Goal: Task Accomplishment & Management: Complete application form

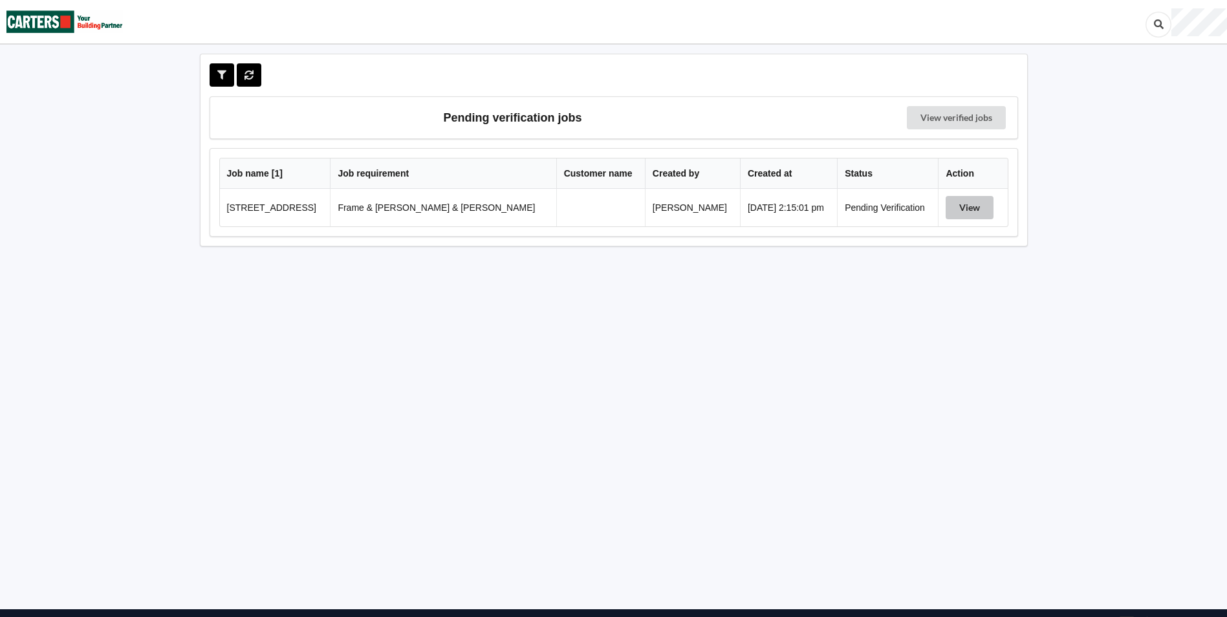
click at [963, 210] on button "View" at bounding box center [970, 207] width 48 height 23
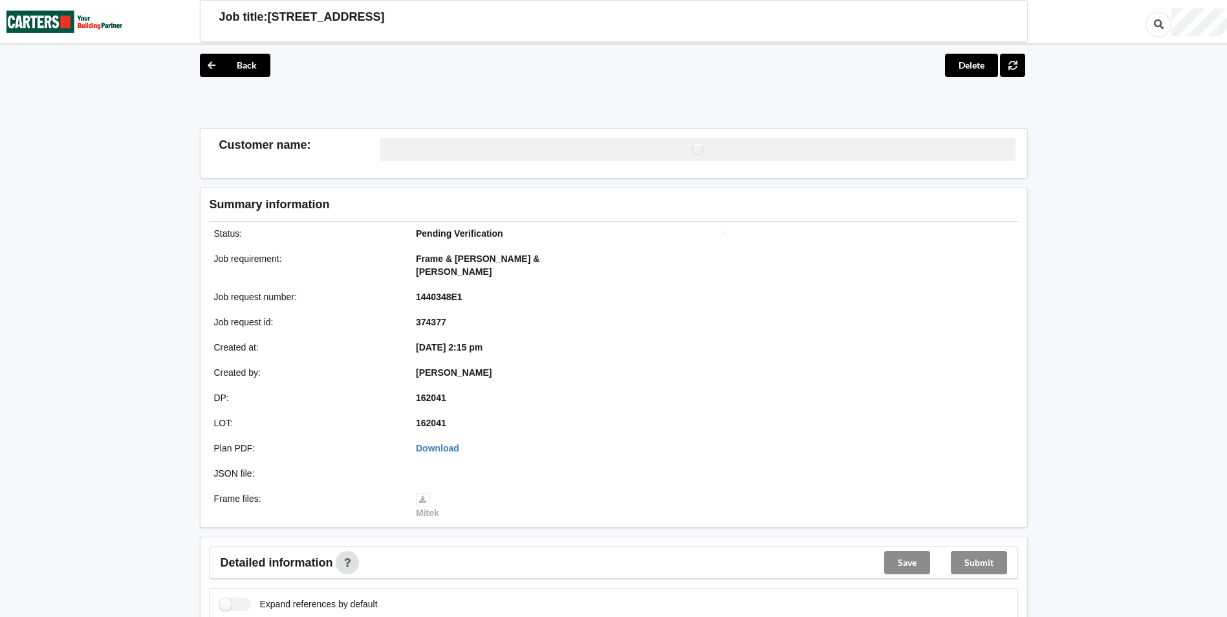
scroll to position [453, 0]
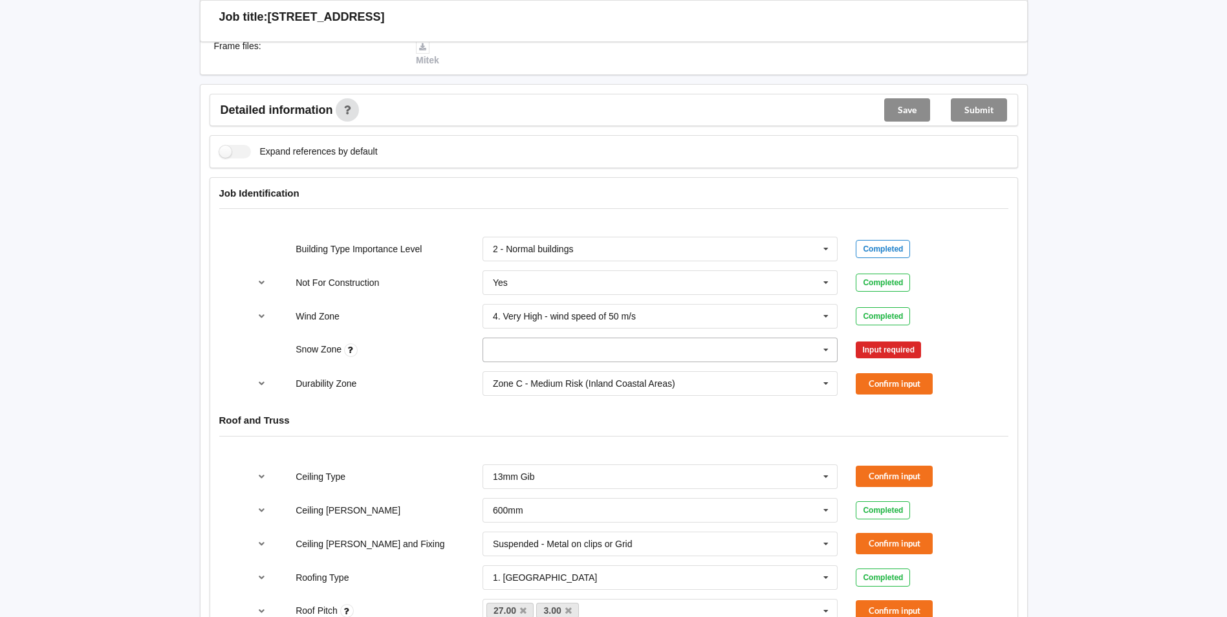
click at [824, 340] on icon at bounding box center [825, 350] width 19 height 24
click at [552, 366] on div "N0" at bounding box center [660, 374] width 355 height 24
click at [889, 340] on button "Confirm input" at bounding box center [894, 350] width 77 height 21
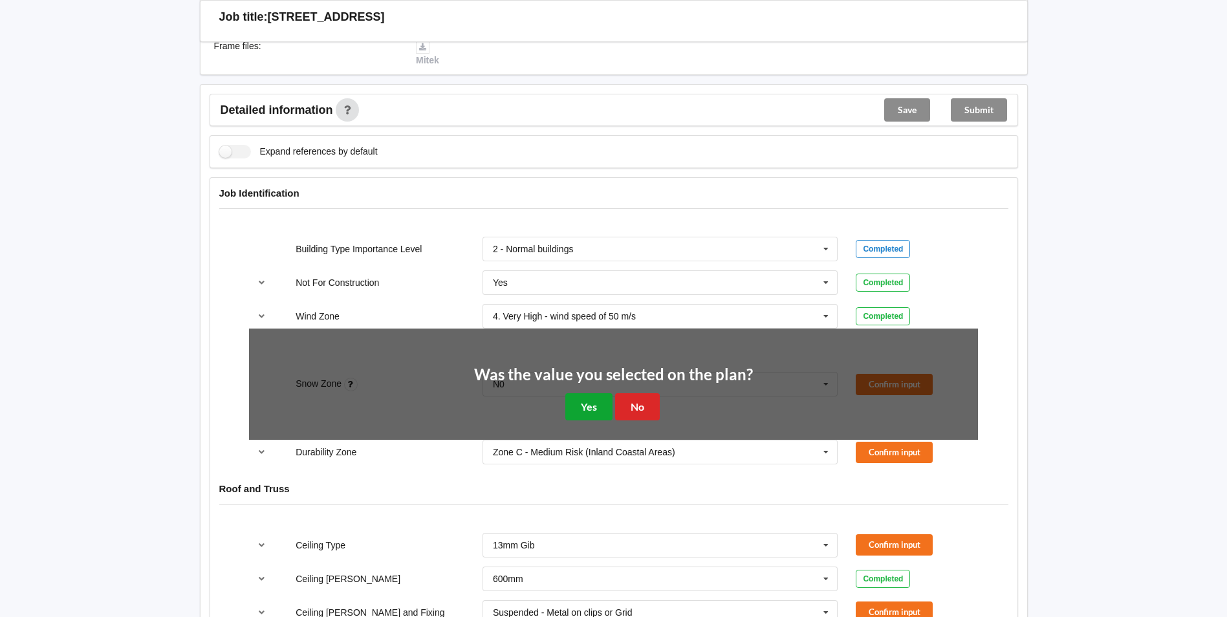
click at [593, 396] on button "Yes" at bounding box center [588, 406] width 47 height 27
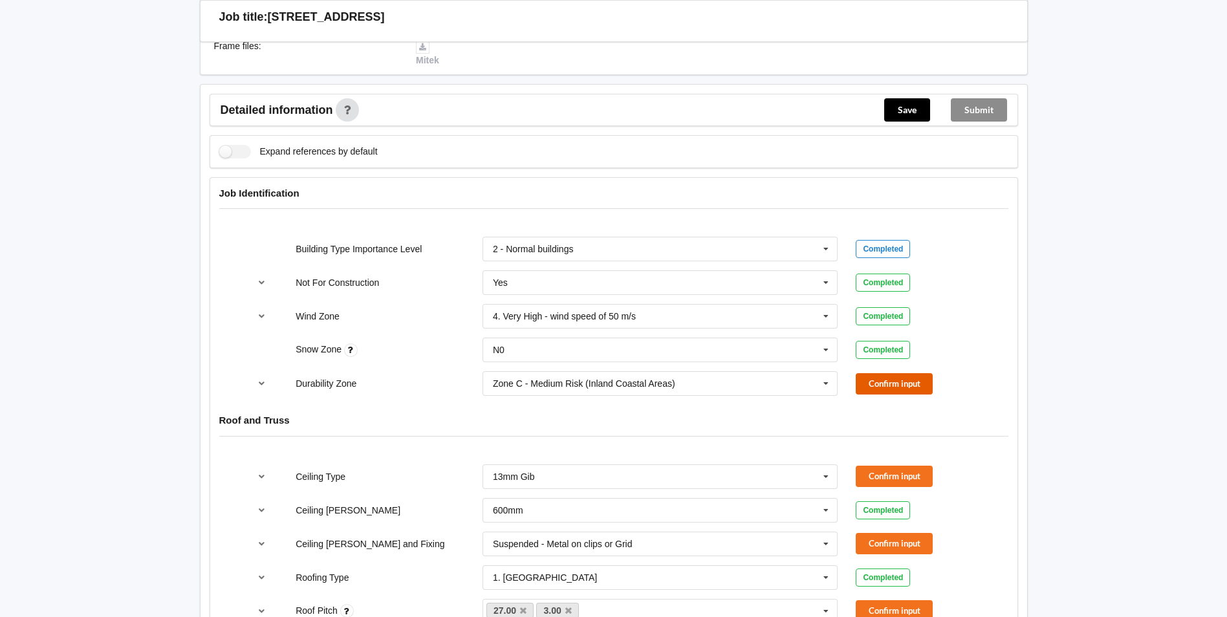
drag, startPoint x: 890, startPoint y: 369, endPoint x: 750, endPoint y: 404, distance: 144.7
click at [888, 373] on button "Confirm input" at bounding box center [894, 383] width 77 height 21
click at [900, 466] on button "Confirm input" at bounding box center [894, 476] width 77 height 21
click at [903, 534] on button "Confirm input" at bounding box center [894, 543] width 77 height 21
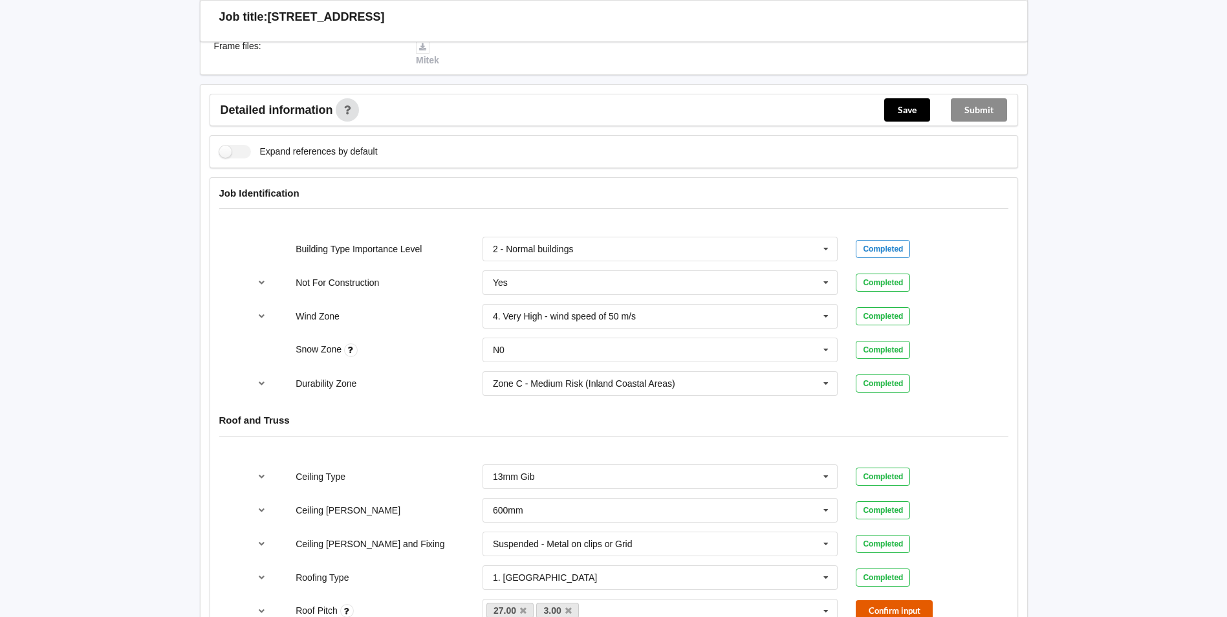
drag, startPoint x: 887, startPoint y: 595, endPoint x: 890, endPoint y: 574, distance: 21.0
click at [887, 600] on button "Confirm input" at bounding box center [894, 610] width 77 height 21
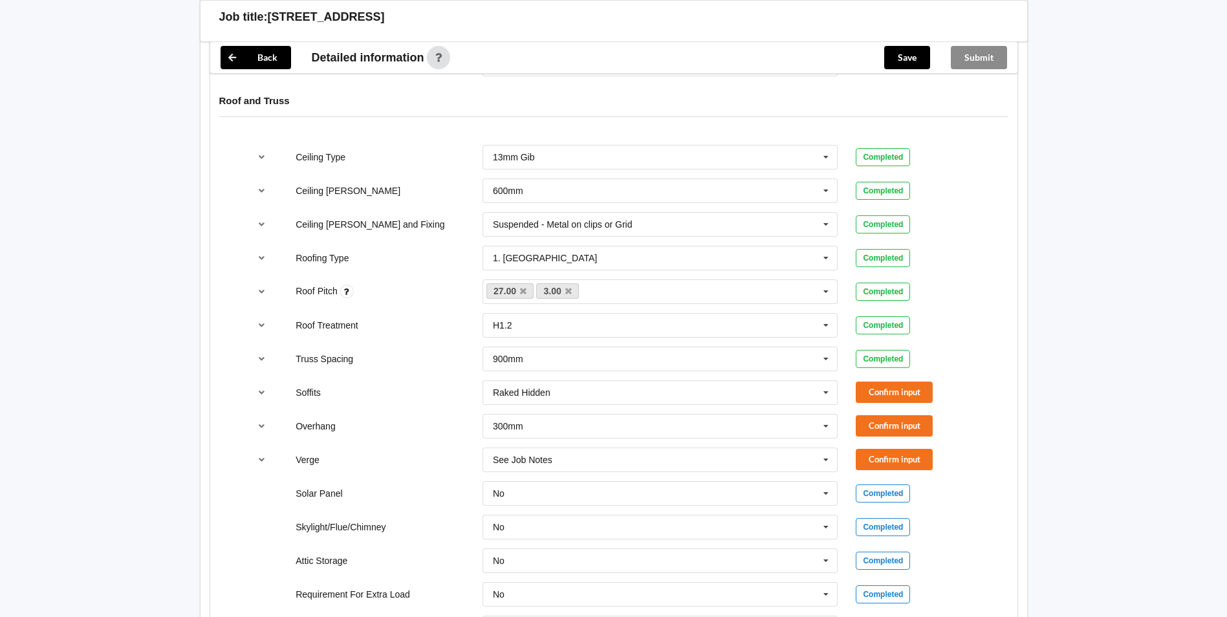
scroll to position [776, 0]
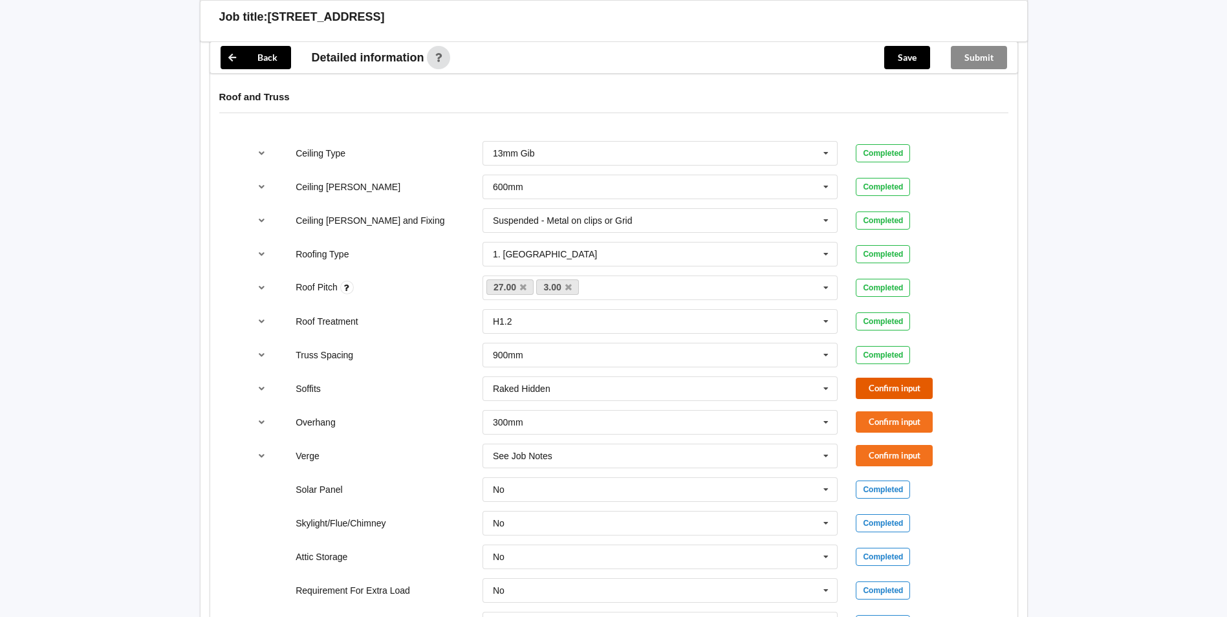
click at [889, 378] on button "Confirm input" at bounding box center [894, 388] width 77 height 21
click at [886, 411] on button "Confirm input" at bounding box center [894, 421] width 77 height 21
click at [886, 445] on button "Confirm input" at bounding box center [894, 455] width 77 height 21
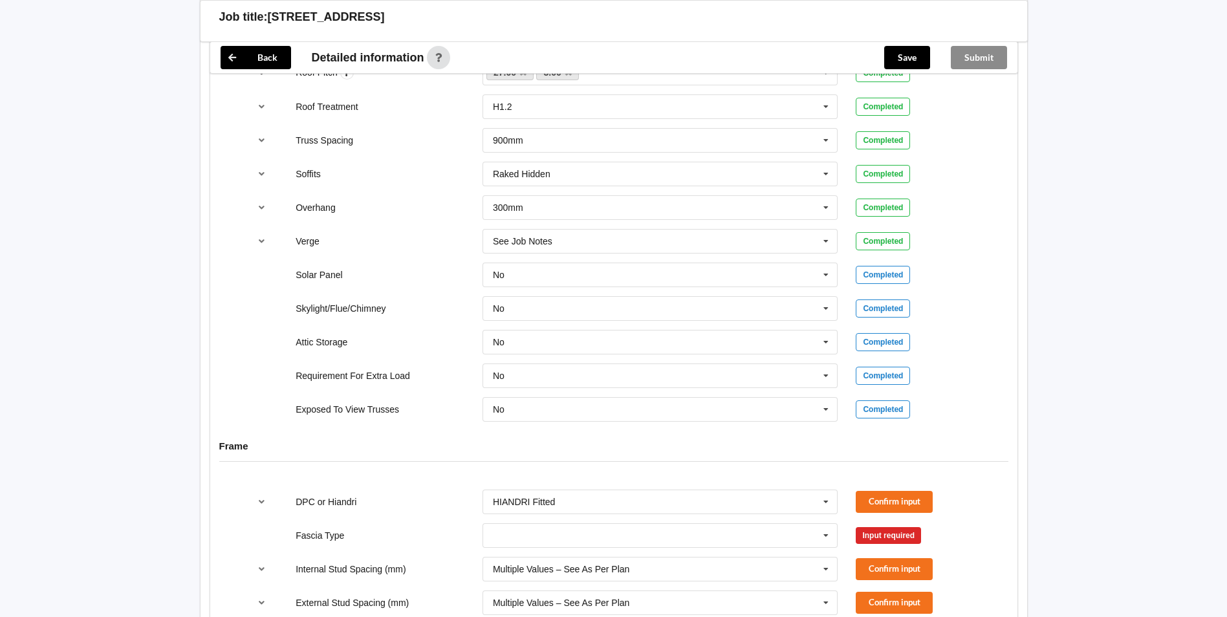
scroll to position [1164, 0]
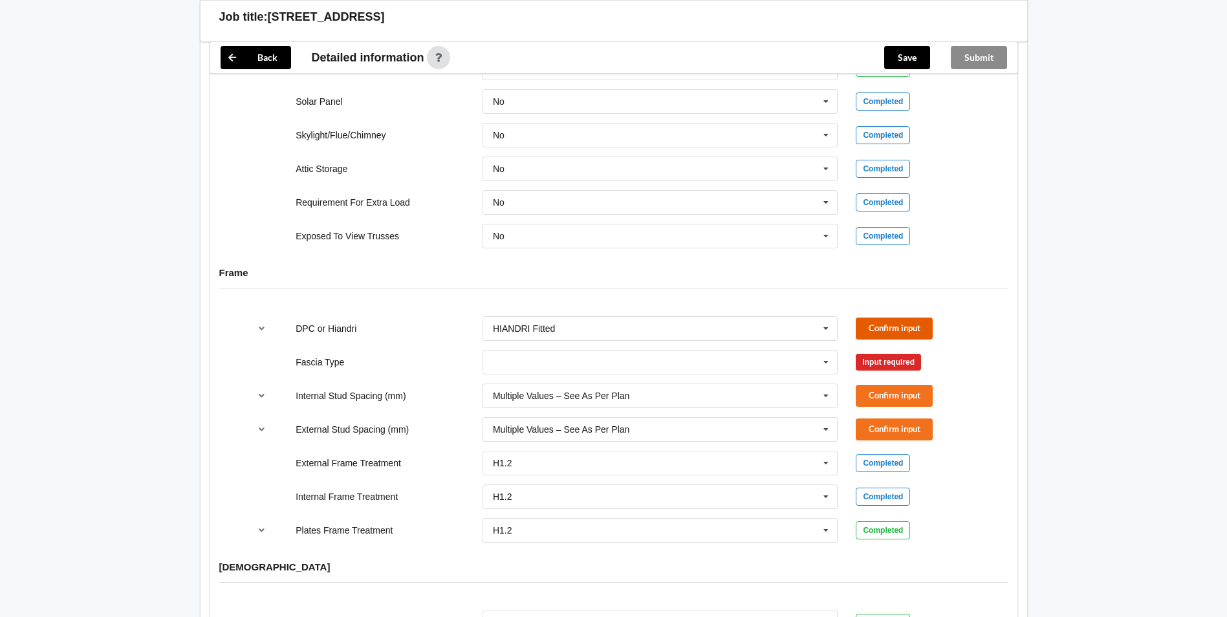
click at [878, 318] on button "Confirm input" at bounding box center [894, 328] width 77 height 21
click at [826, 351] on icon at bounding box center [825, 363] width 19 height 24
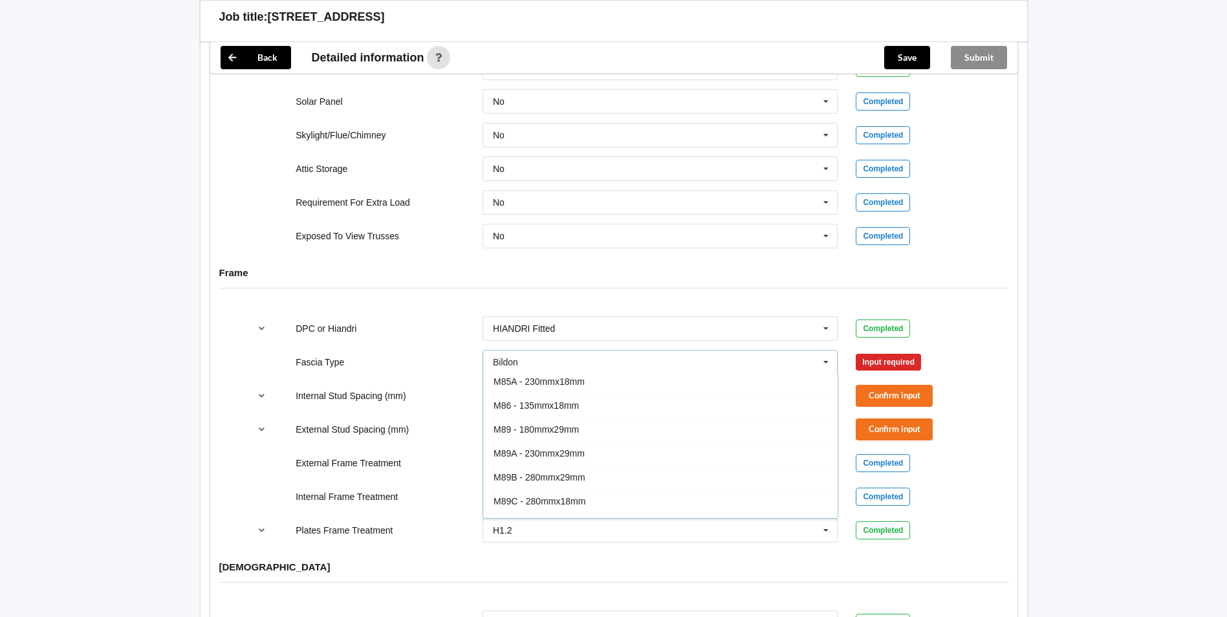
scroll to position [65, 0]
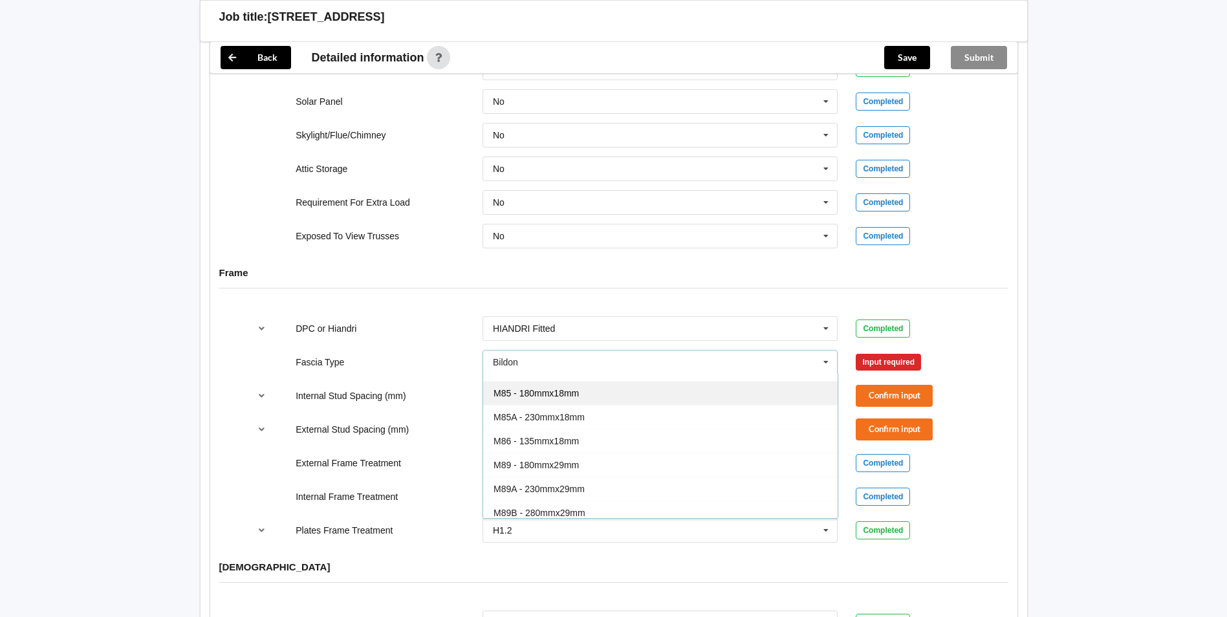
drag, startPoint x: 587, startPoint y: 384, endPoint x: 597, endPoint y: 388, distance: 10.5
click at [587, 384] on div "M85 - 180mmx18mm" at bounding box center [660, 393] width 355 height 24
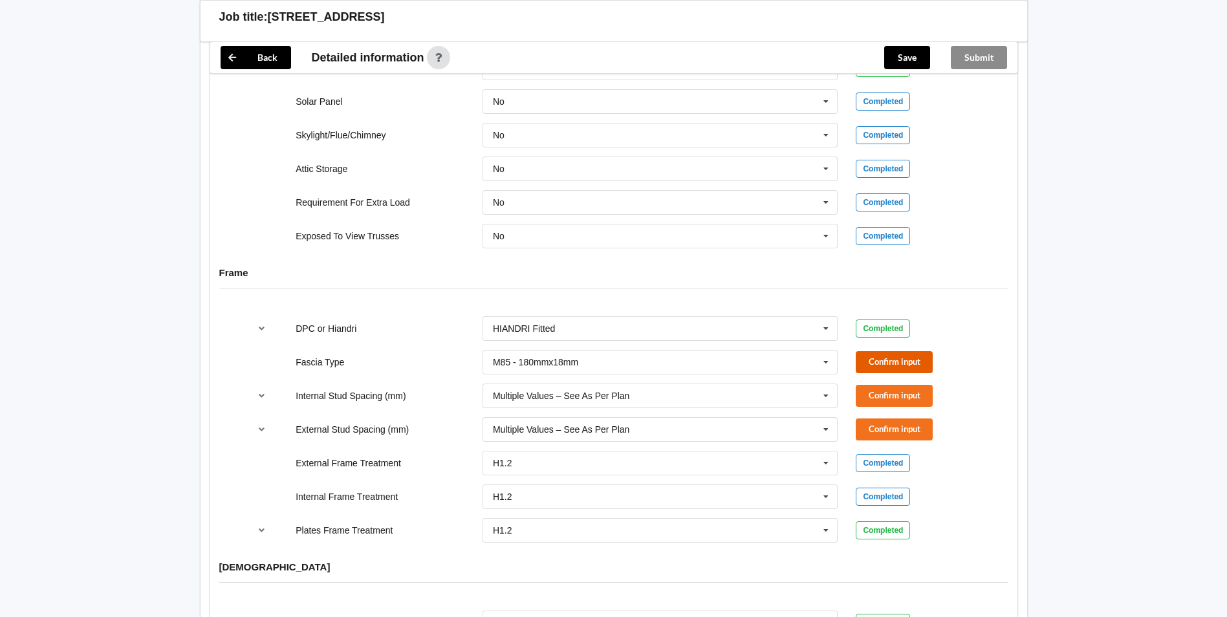
click at [894, 351] on button "Confirm input" at bounding box center [894, 361] width 77 height 21
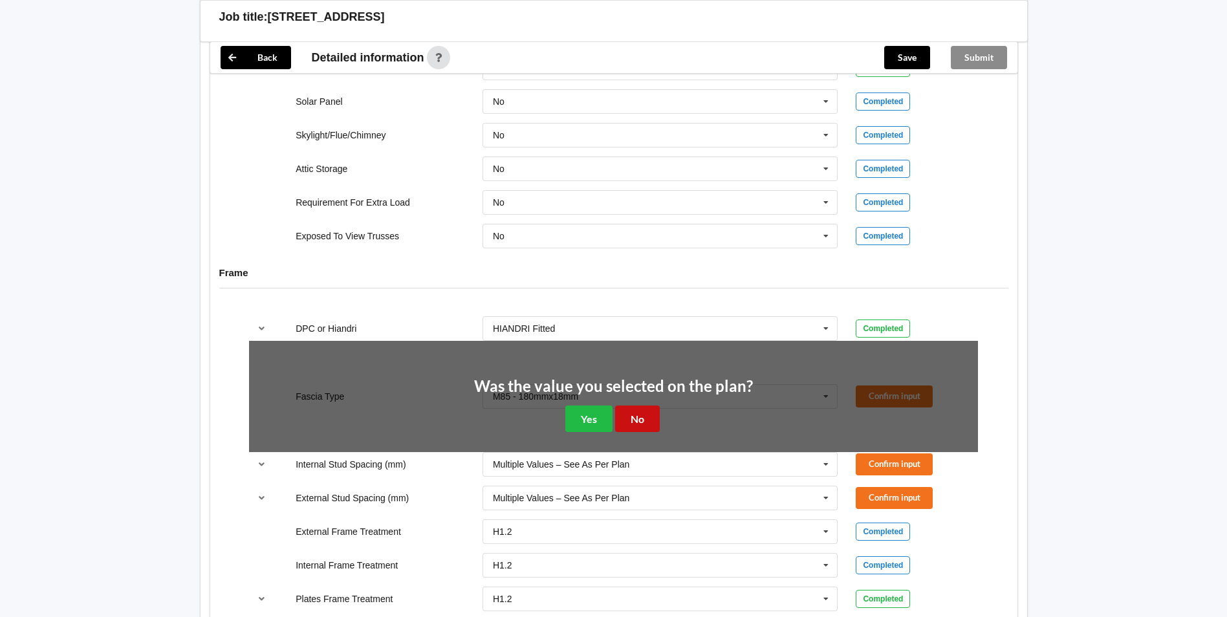
click at [631, 407] on button "No" at bounding box center [637, 419] width 45 height 27
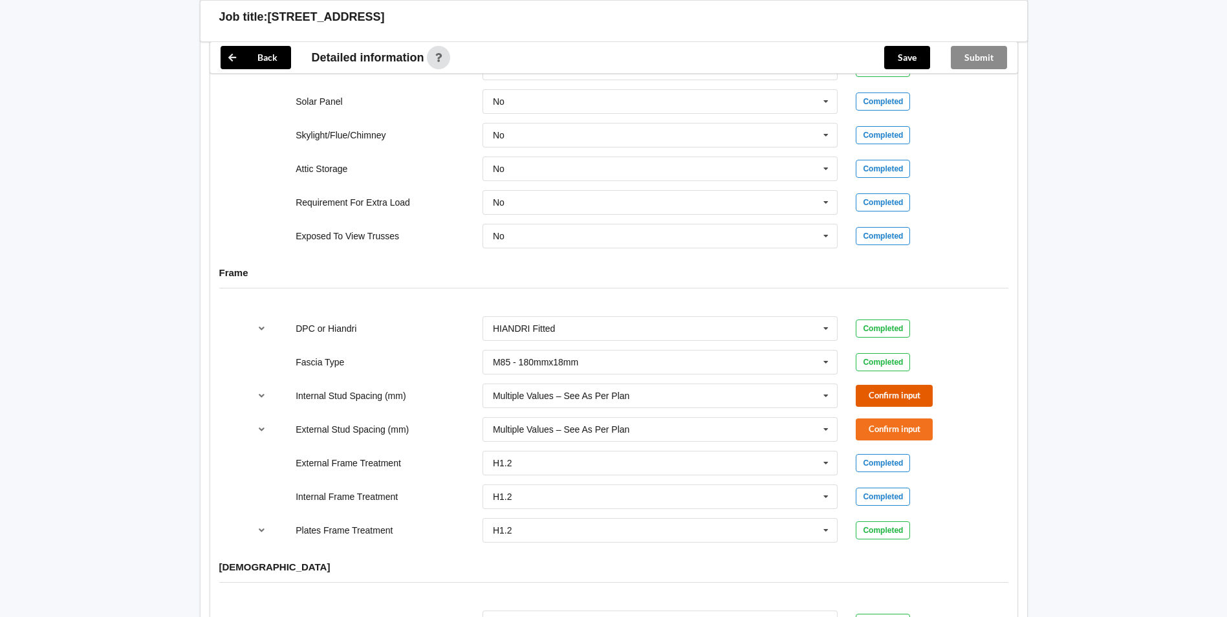
click at [867, 387] on button "Confirm input" at bounding box center [894, 395] width 77 height 21
click at [888, 419] on button "Confirm input" at bounding box center [894, 429] width 77 height 21
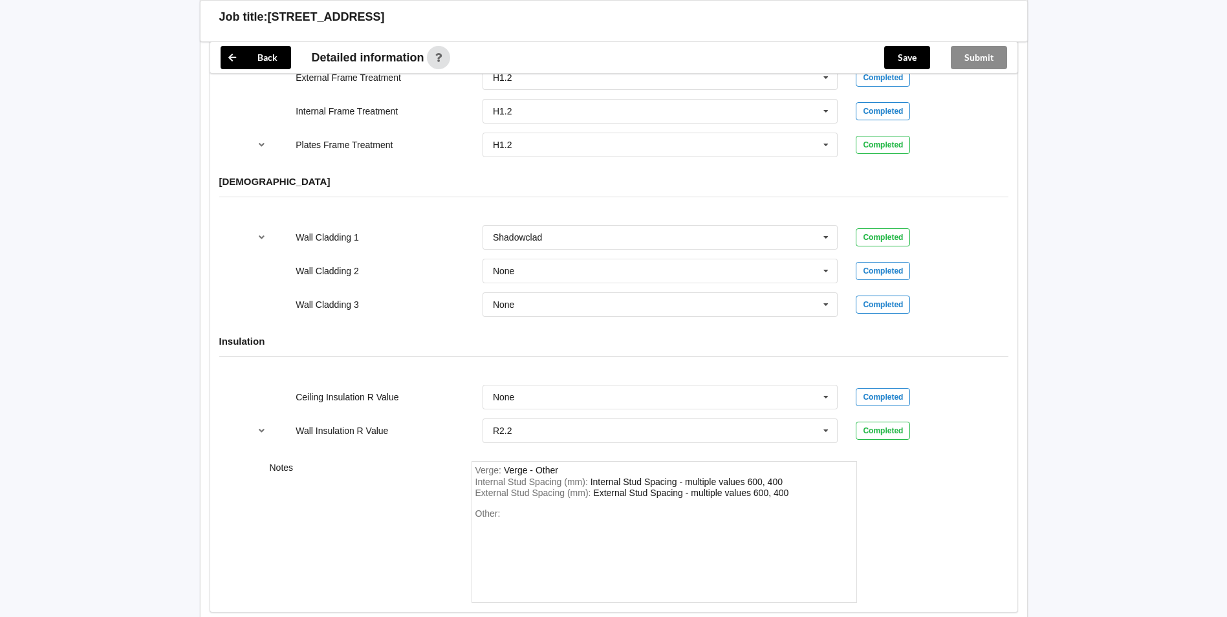
scroll to position [1553, 0]
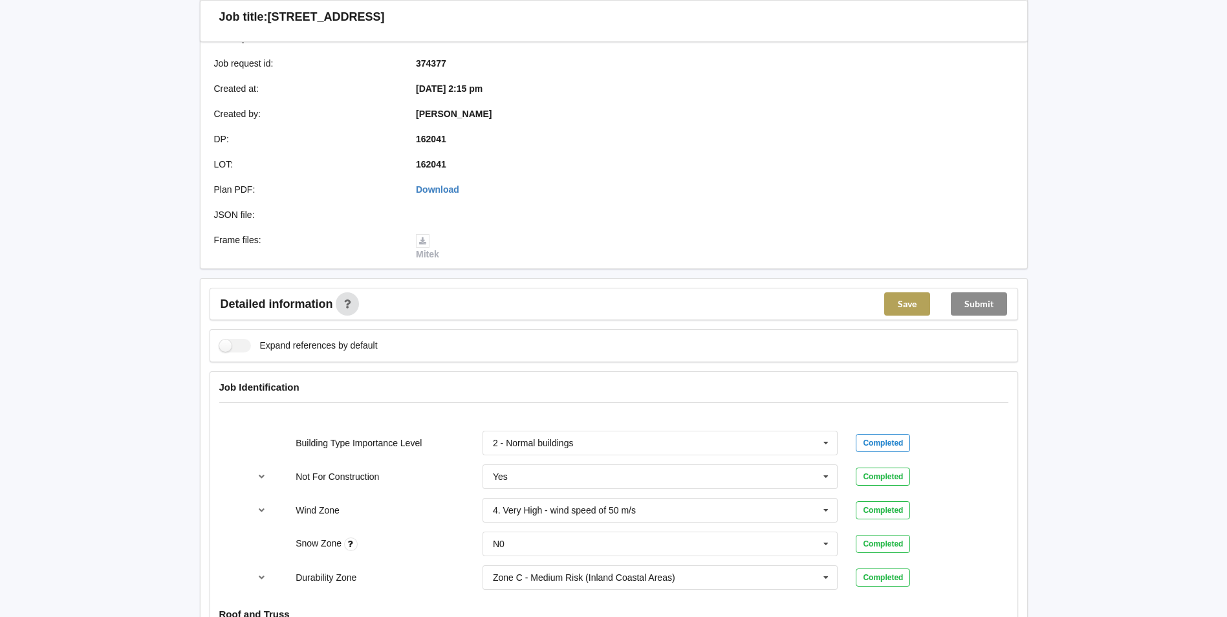
click at [900, 292] on button "Save" at bounding box center [907, 303] width 46 height 23
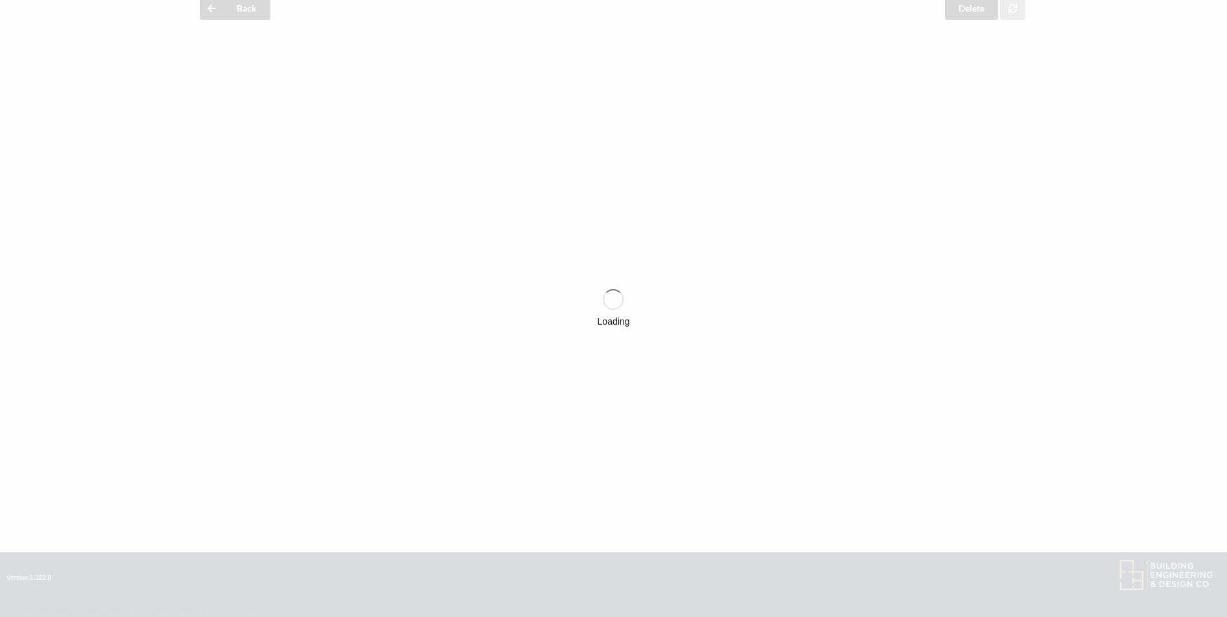
scroll to position [259, 0]
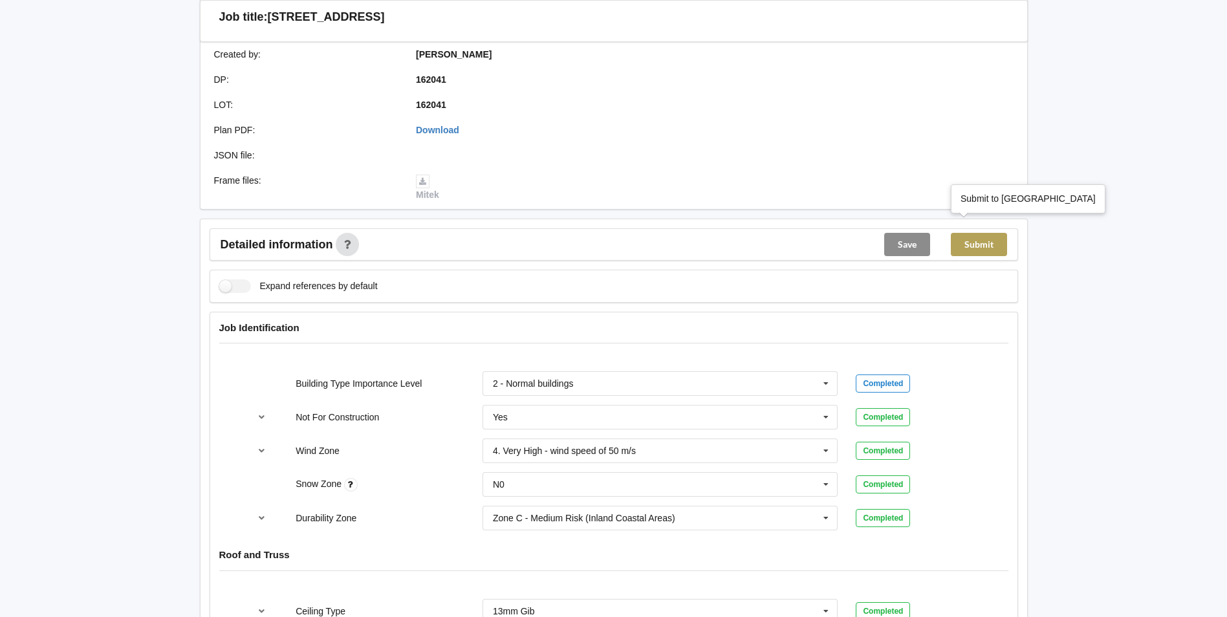
click at [975, 236] on button "Submit" at bounding box center [979, 244] width 56 height 23
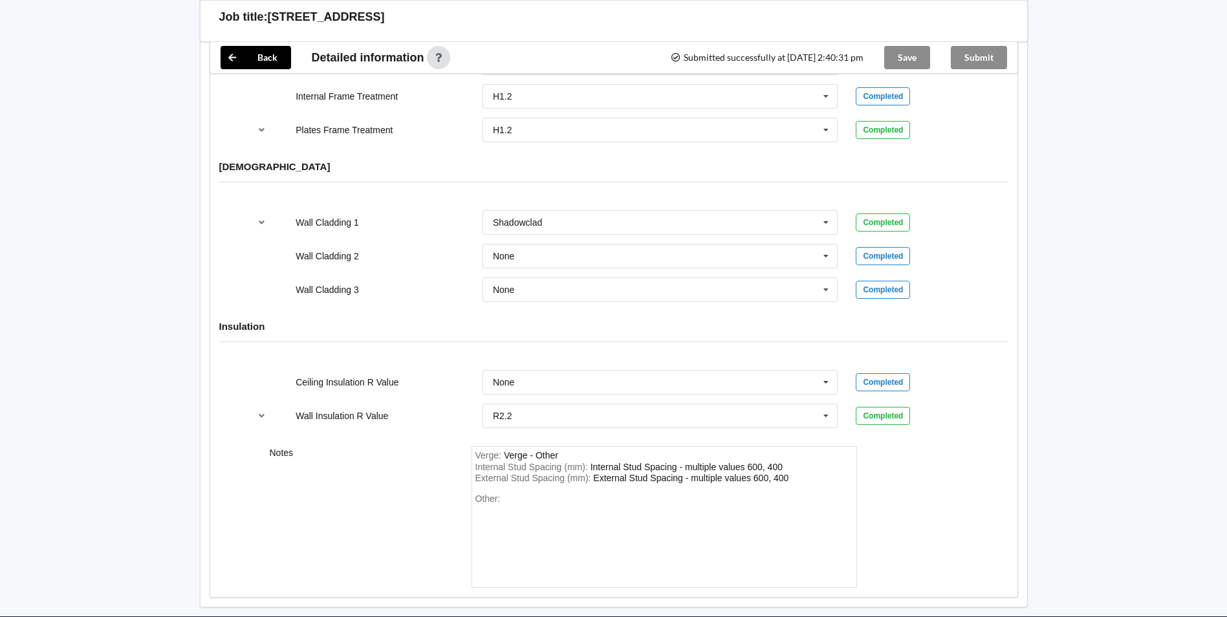
scroll to position [1556, 0]
